Goal: Navigation & Orientation: Find specific page/section

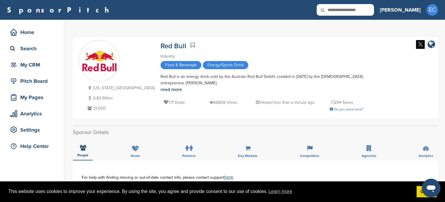
click at [241, 2] on div "SponsorPitch Home Search My CRM Pitch Board My Pages Analytics Settings Help Ce…" at bounding box center [222, 10] width 445 height 20
click at [414, 12] on h3 "[PERSON_NAME]" at bounding box center [400, 10] width 41 height 8
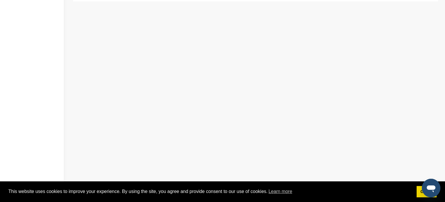
scroll to position [15, 0]
